Goal: Transaction & Acquisition: Purchase product/service

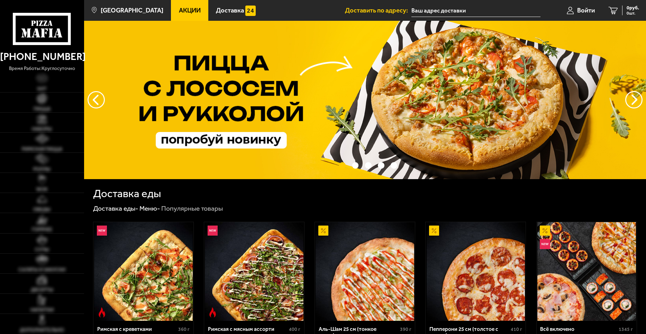
type input "Южное шоссе, 55к3"
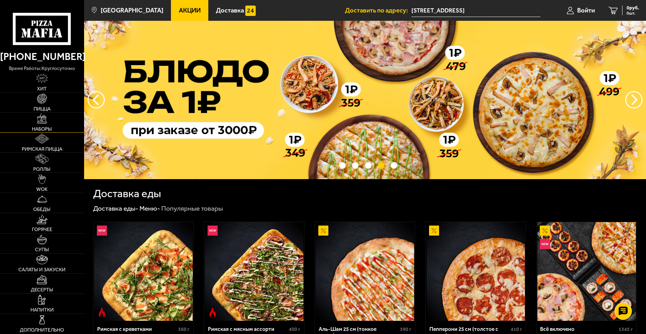
click at [46, 118] on img at bounding box center [42, 119] width 10 height 10
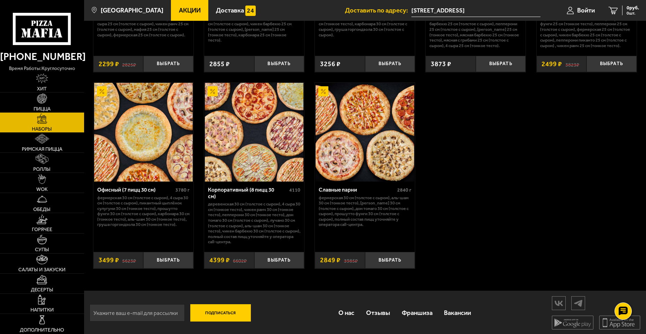
scroll to position [1026, 0]
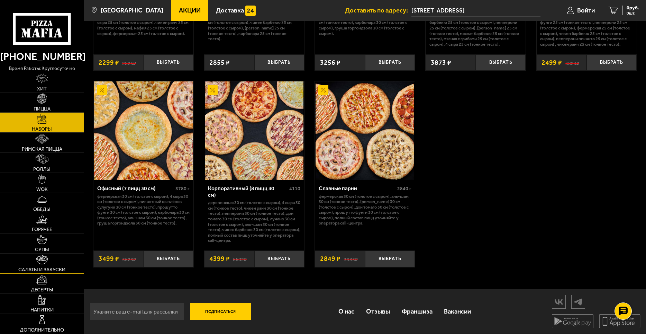
click at [43, 269] on span "Салаты и закуски" at bounding box center [41, 269] width 47 height 5
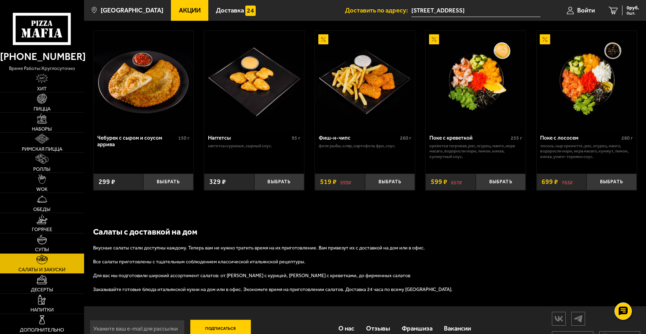
scroll to position [430, 0]
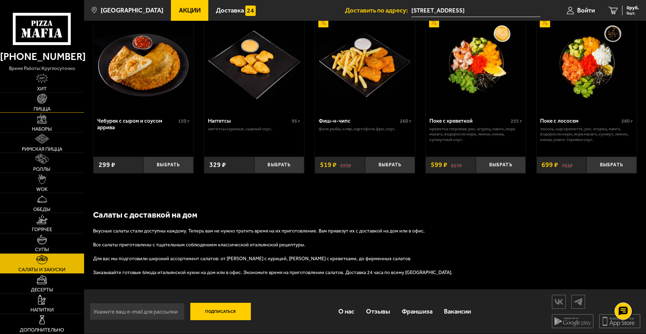
click at [46, 104] on link "Пицца" at bounding box center [42, 102] width 84 height 20
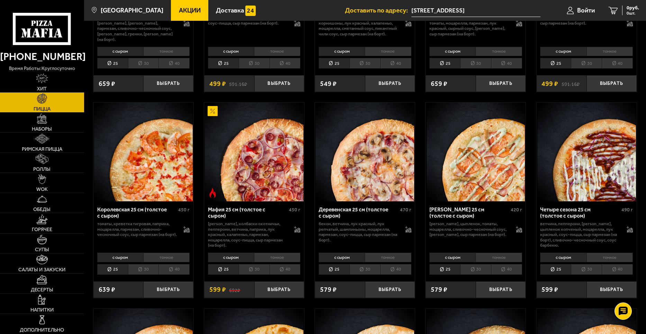
scroll to position [831, 0]
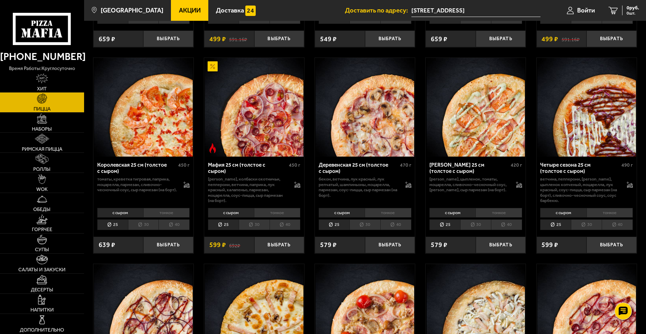
click at [610, 215] on li "тонкое" at bounding box center [610, 213] width 46 height 10
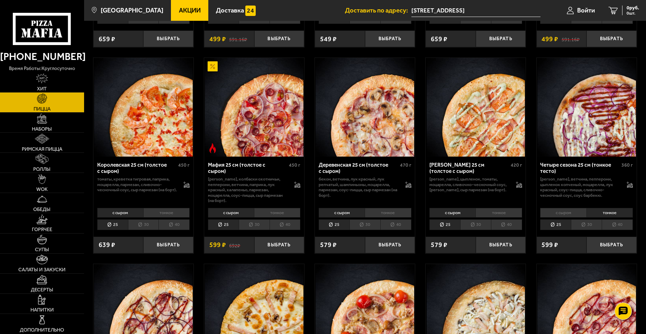
click at [574, 209] on li "с сыром" at bounding box center [563, 213] width 46 height 10
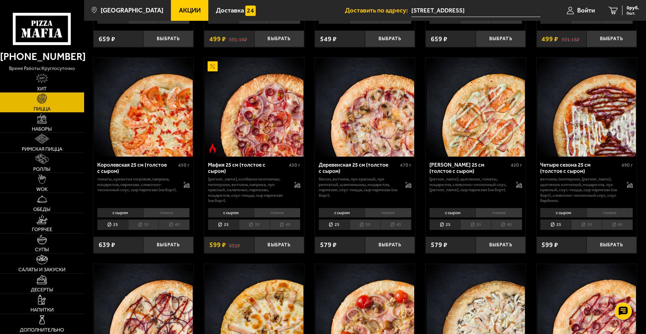
click at [584, 225] on li "30" at bounding box center [586, 224] width 31 height 11
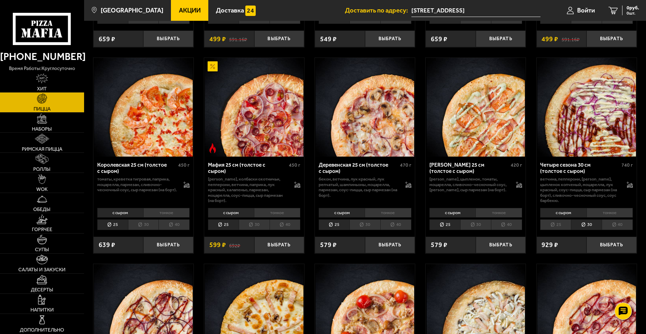
click at [614, 227] on li "40" at bounding box center [617, 224] width 31 height 11
click at [563, 227] on li "25" at bounding box center [555, 224] width 31 height 11
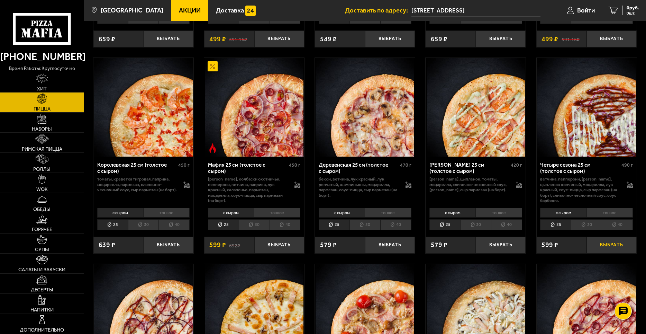
click at [605, 245] on button "Выбрать" at bounding box center [612, 244] width 50 height 17
click at [46, 183] on img at bounding box center [42, 179] width 8 height 10
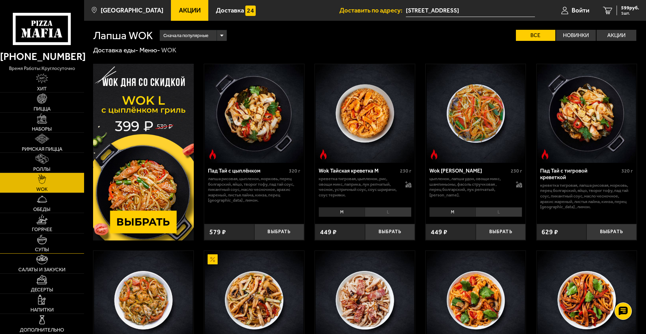
click at [42, 242] on img at bounding box center [42, 239] width 10 height 10
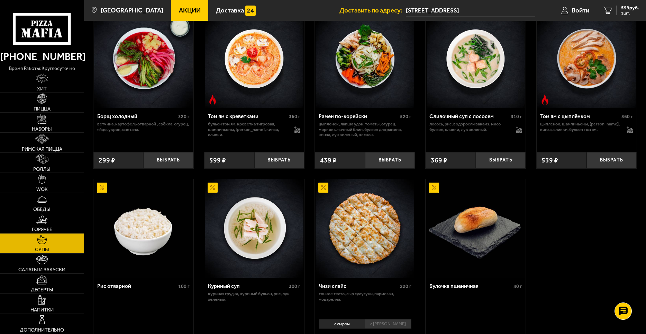
scroll to position [173, 0]
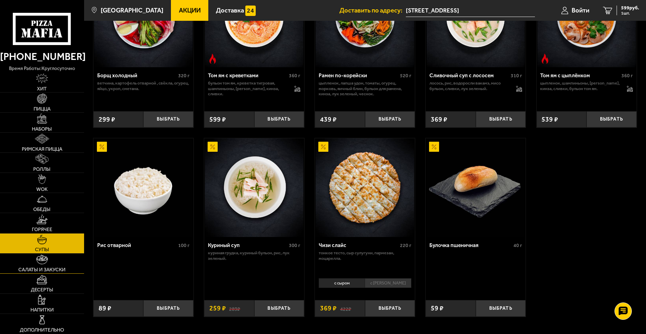
click at [49, 264] on link "Салаты и закуски" at bounding box center [42, 263] width 84 height 20
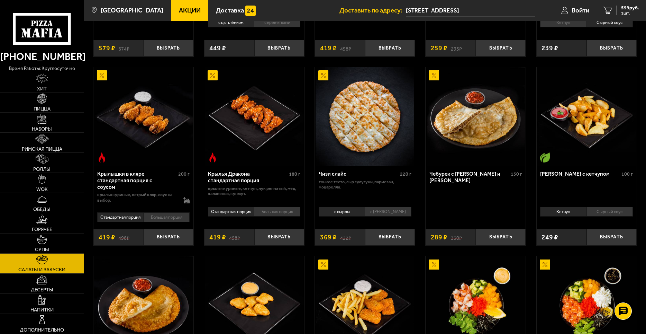
scroll to position [173, 0]
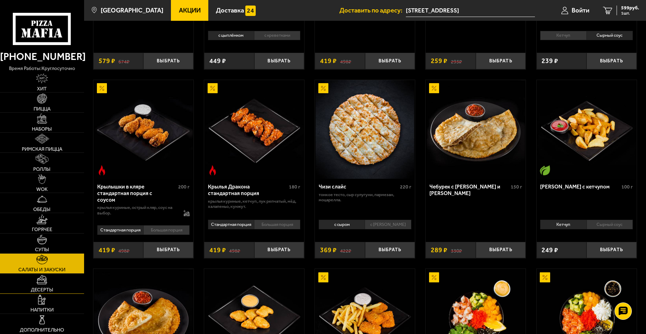
click at [46, 278] on img at bounding box center [41, 279] width 11 height 10
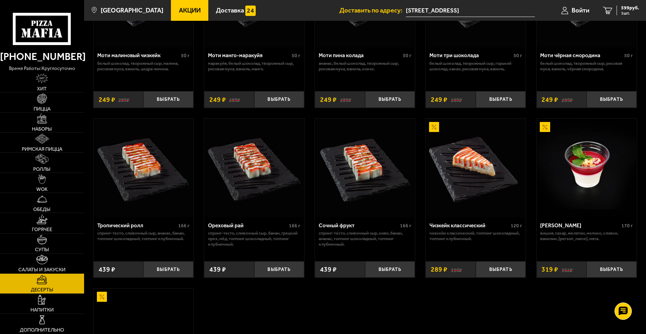
scroll to position [173, 0]
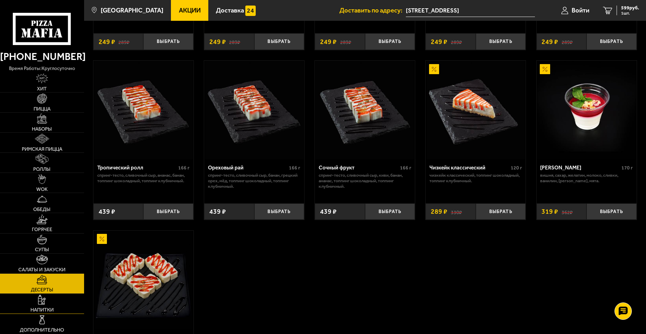
click at [47, 301] on link "Напитки" at bounding box center [42, 304] width 84 height 20
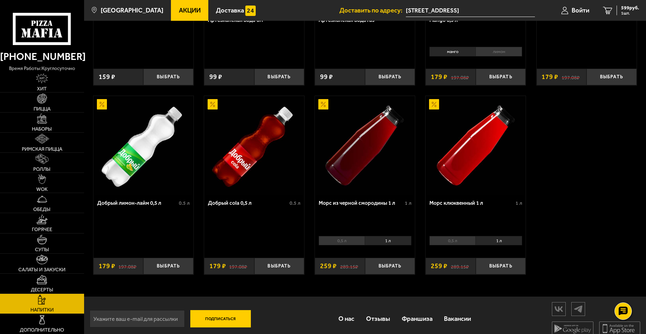
scroll to position [336, 0]
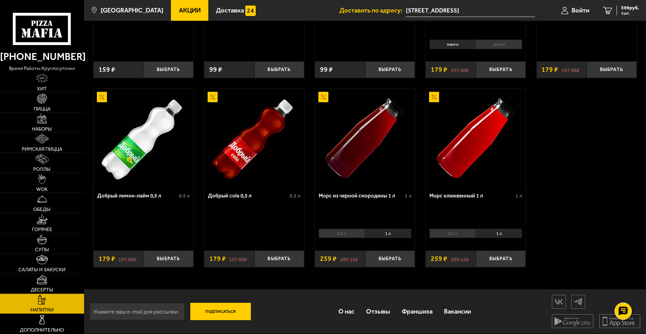
click at [381, 233] on li "1 л" at bounding box center [388, 233] width 46 height 10
click at [389, 233] on li "1 л" at bounding box center [388, 233] width 46 height 10
click at [353, 233] on li "0,5 л" at bounding box center [342, 233] width 46 height 10
click at [387, 233] on li "1 л" at bounding box center [388, 233] width 46 height 10
click at [389, 256] on button "Выбрать" at bounding box center [390, 258] width 50 height 17
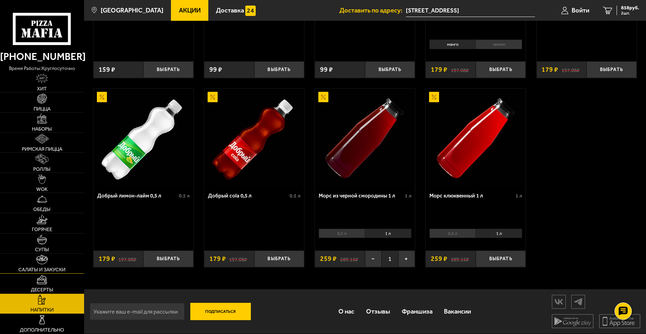
click at [46, 260] on img at bounding box center [41, 259] width 11 height 10
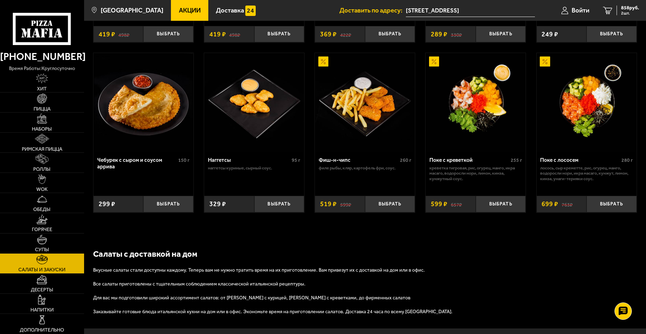
scroll to position [430, 0]
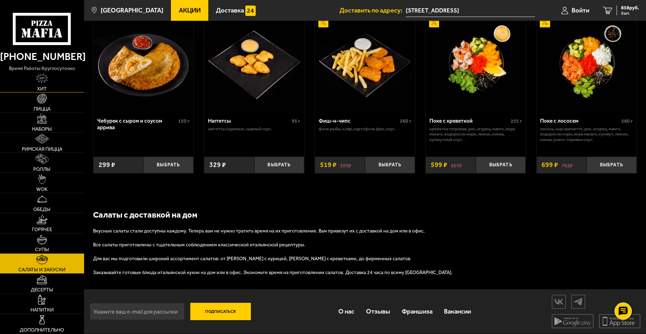
click at [46, 80] on img at bounding box center [42, 78] width 12 height 10
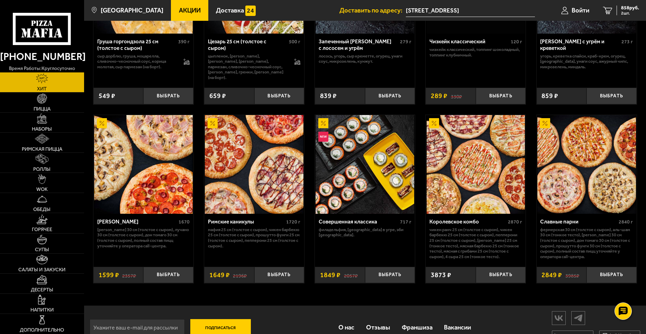
scroll to position [328, 0]
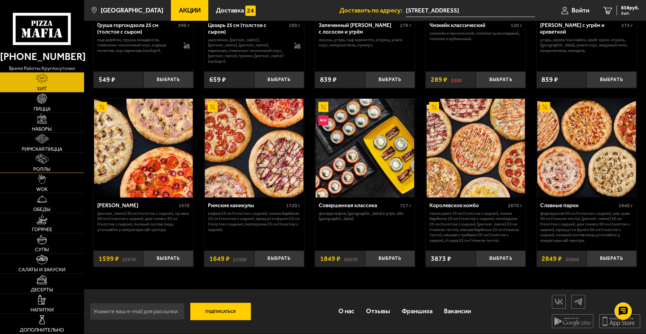
click at [40, 161] on img at bounding box center [42, 159] width 13 height 10
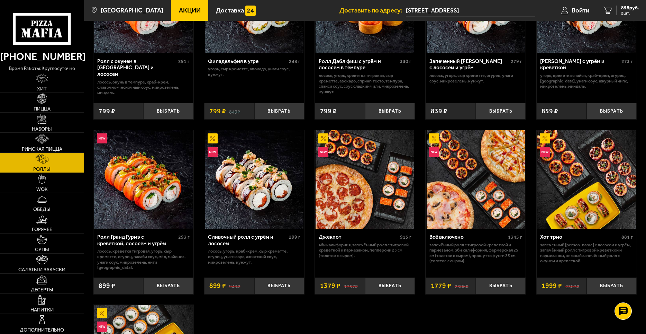
scroll to position [277, 0]
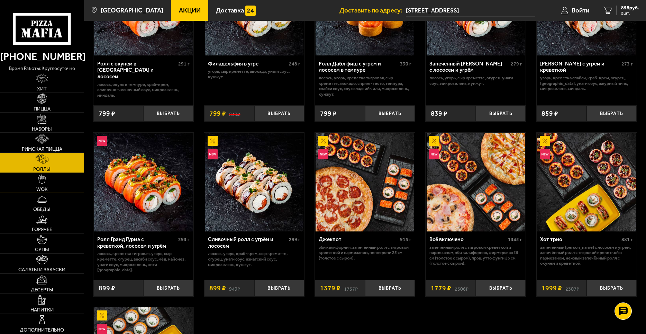
click at [46, 187] on span "WOK" at bounding box center [41, 189] width 11 height 5
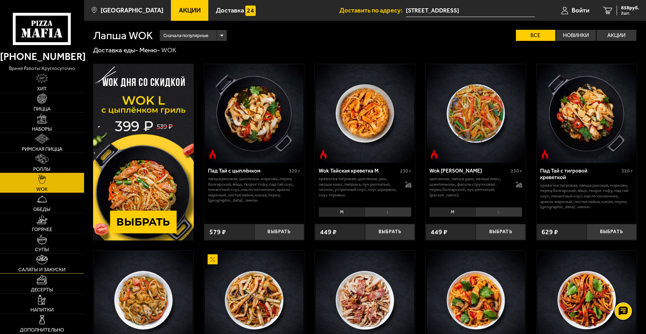
click at [41, 259] on img at bounding box center [41, 259] width 11 height 10
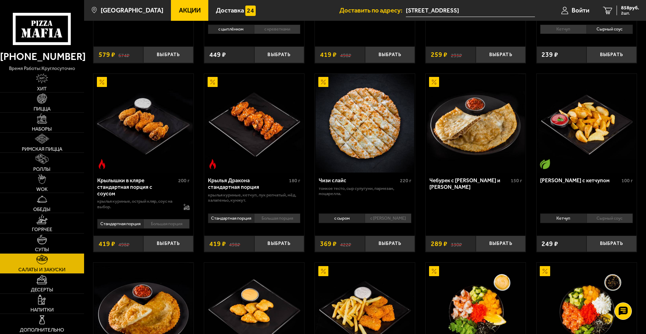
scroll to position [312, 0]
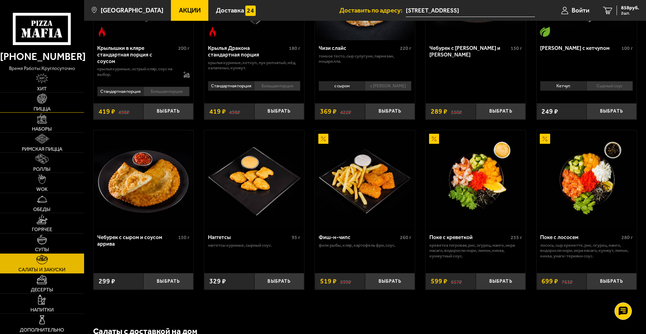
click at [47, 102] on img at bounding box center [42, 98] width 10 height 10
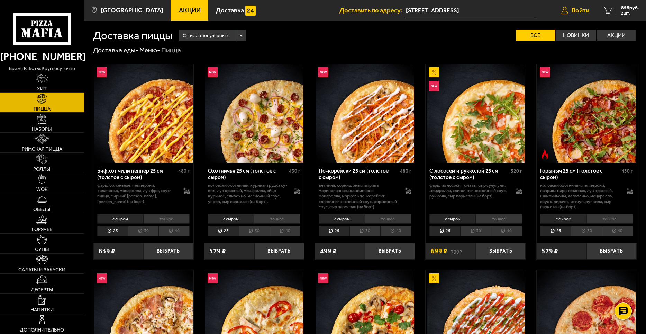
click at [583, 7] on span "Войти" at bounding box center [581, 10] width 18 height 7
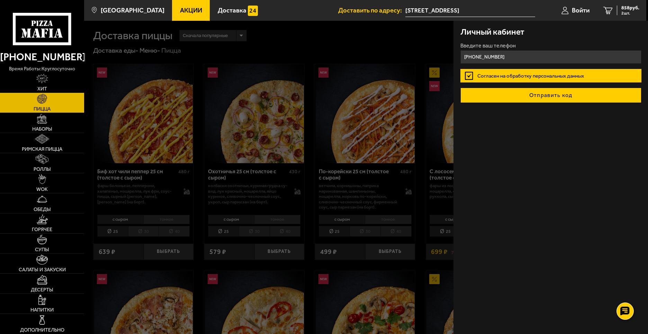
type input "+7 (905) 212-15-66"
click at [525, 93] on button "Отправить код" at bounding box center [550, 95] width 181 height 15
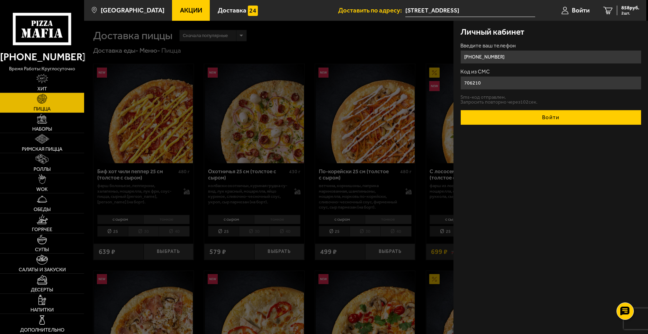
type input "706210"
click at [559, 114] on button "Войти" at bounding box center [550, 117] width 181 height 15
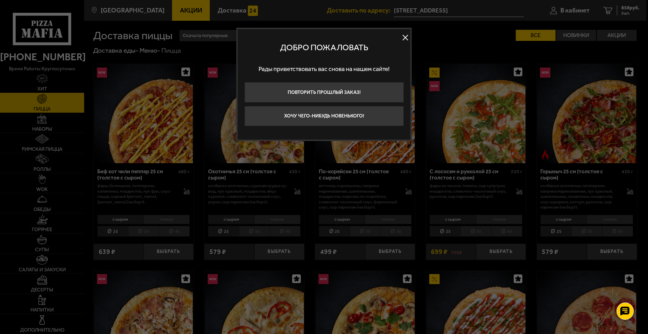
click at [406, 35] on button at bounding box center [405, 37] width 10 height 10
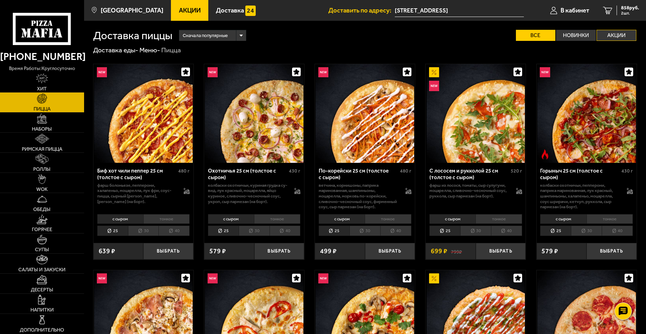
click at [620, 39] on label "Акции" at bounding box center [617, 35] width 40 height 11
click at [0, 0] on input "Акции" at bounding box center [0, 0] width 0 height 0
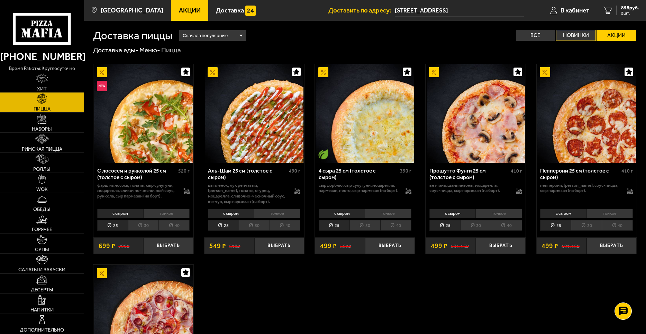
click at [572, 37] on label "Новинки" at bounding box center [576, 35] width 40 height 11
click at [0, 0] on input "Новинки" at bounding box center [0, 0] width 0 height 0
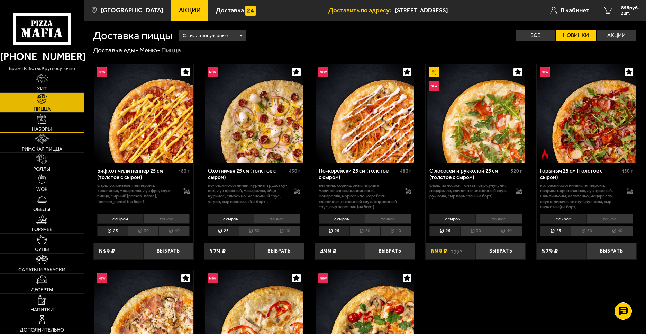
click at [51, 119] on link "Наборы" at bounding box center [42, 122] width 84 height 20
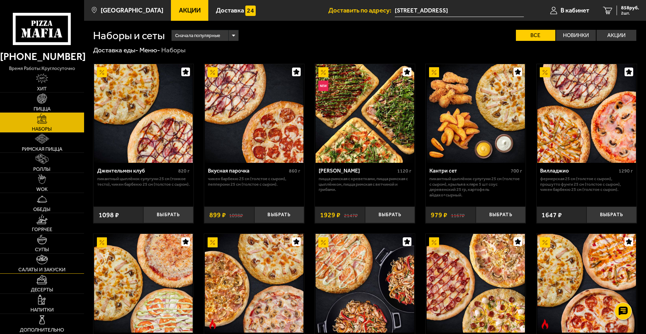
click at [48, 264] on link "Салаты и закуски" at bounding box center [42, 263] width 84 height 20
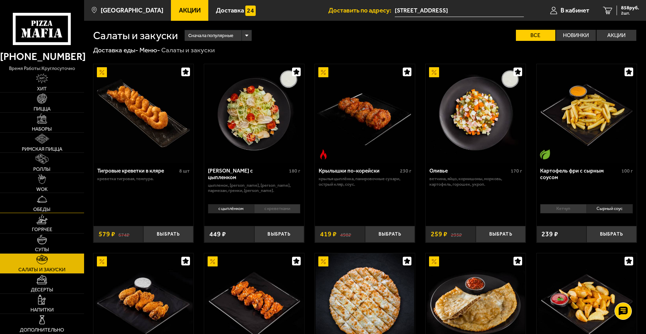
click at [36, 202] on link "Обеды" at bounding box center [42, 203] width 84 height 20
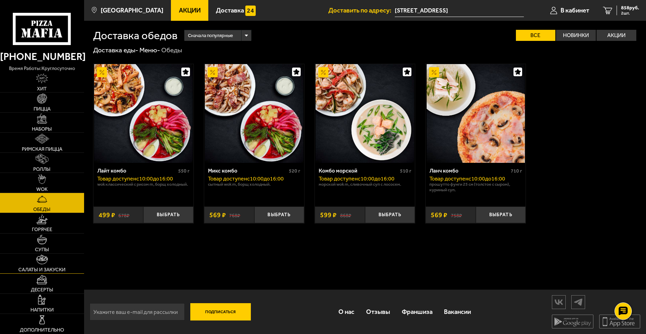
click at [54, 261] on link "Салаты и закуски" at bounding box center [42, 263] width 84 height 20
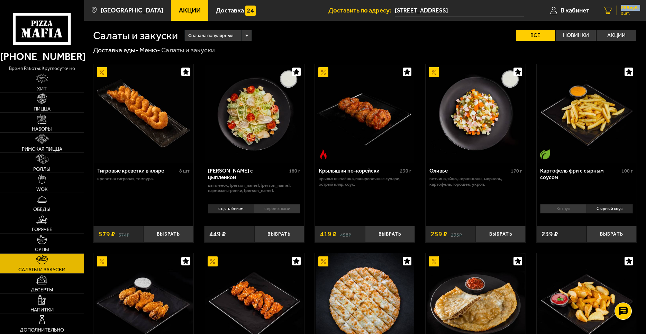
click at [619, 10] on div "858 руб. 2 шт." at bounding box center [628, 11] width 22 height 10
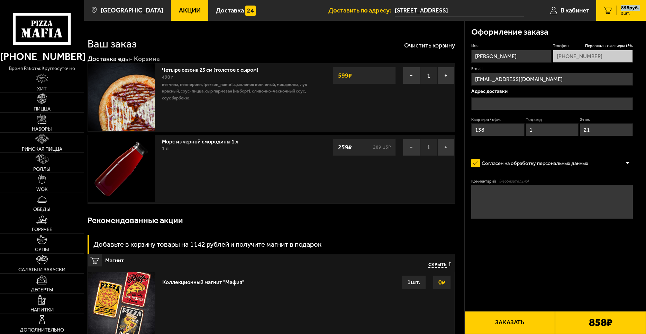
type input "Южное шоссе, 55к3"
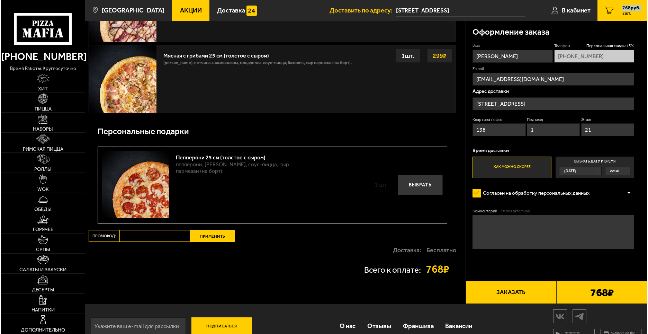
scroll to position [384, 0]
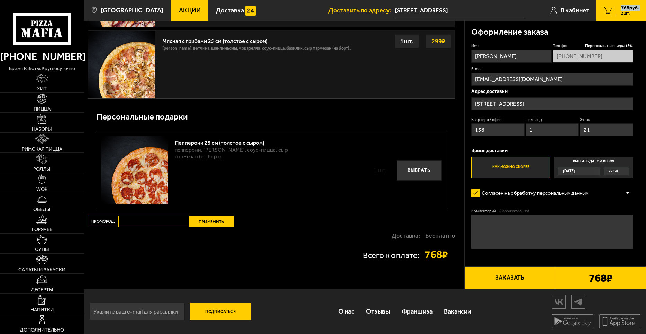
click at [519, 283] on button "Заказать" at bounding box center [510, 277] width 91 height 23
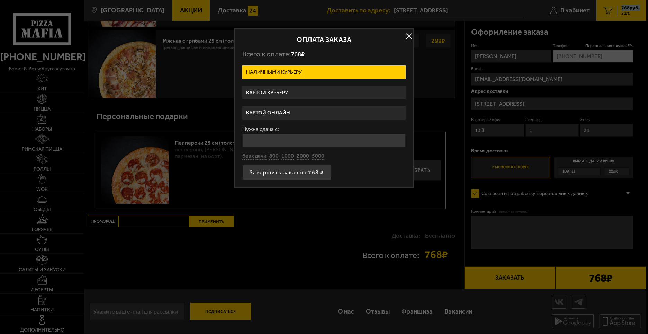
click at [306, 93] on label "Картой курьеру" at bounding box center [323, 92] width 163 height 13
click at [0, 0] on input "Картой курьеру" at bounding box center [0, 0] width 0 height 0
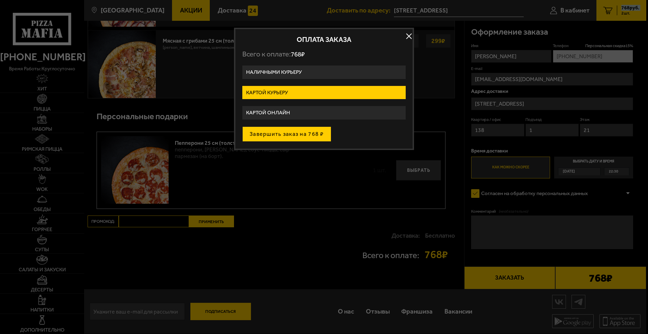
click at [301, 136] on button "Завершить заказ на 768 ₽" at bounding box center [286, 133] width 89 height 15
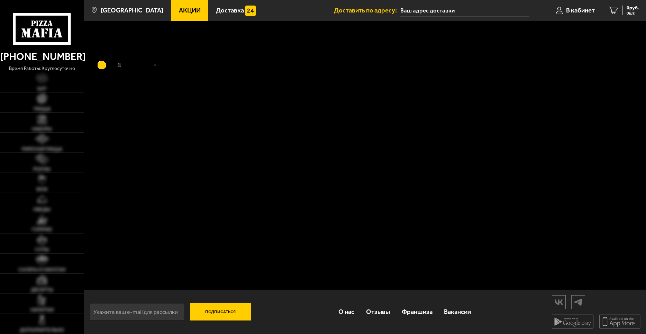
type input "[STREET_ADDRESS]"
